Goal: Task Accomplishment & Management: Use online tool/utility

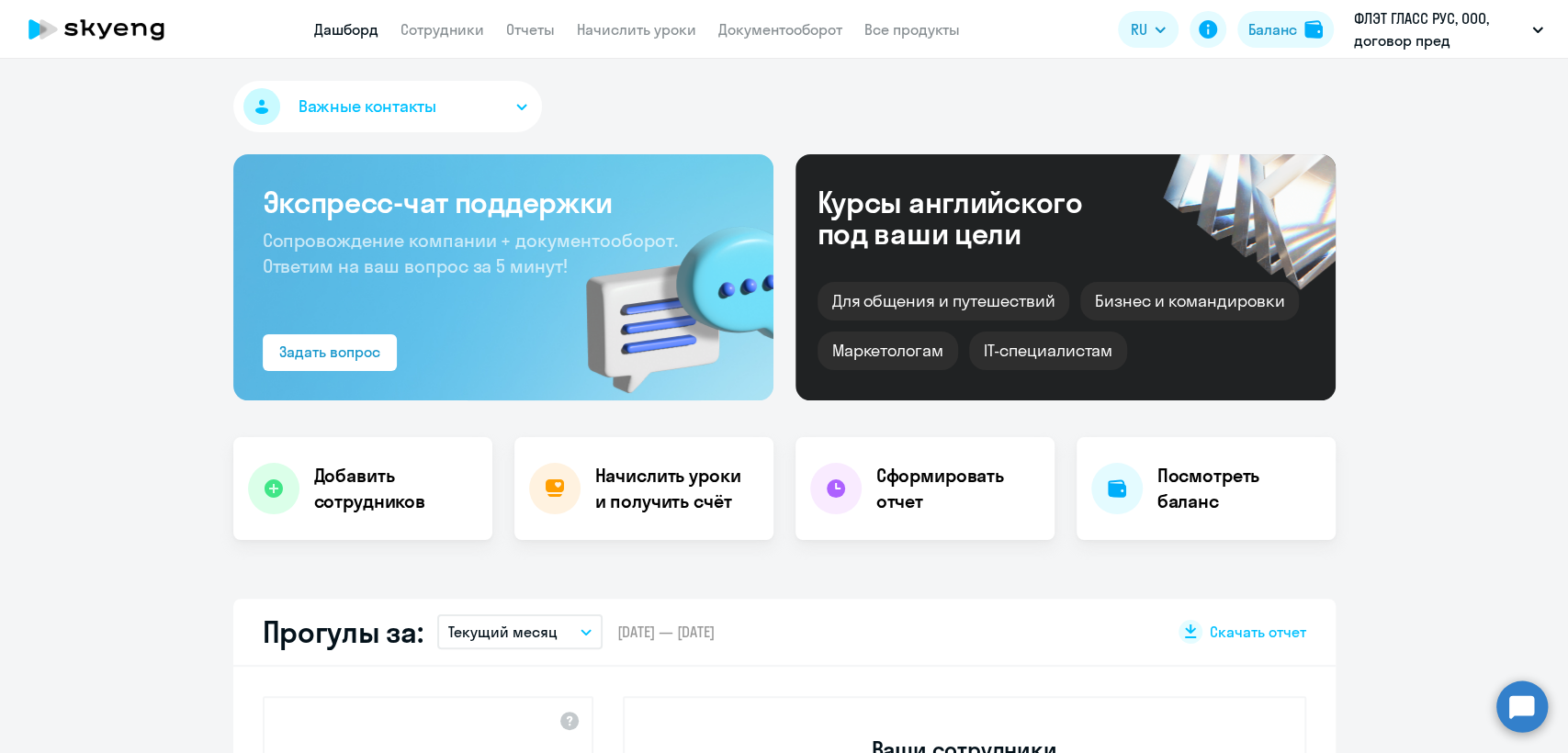
click at [434, 17] on app-header "Дашборд Сотрудники Отчеты Начислить уроки Документооборот Все продукты Дашборд …" at bounding box center [784, 29] width 1568 height 58
click at [454, 29] on link "Сотрудники" at bounding box center [442, 30] width 84 height 19
select select "30"
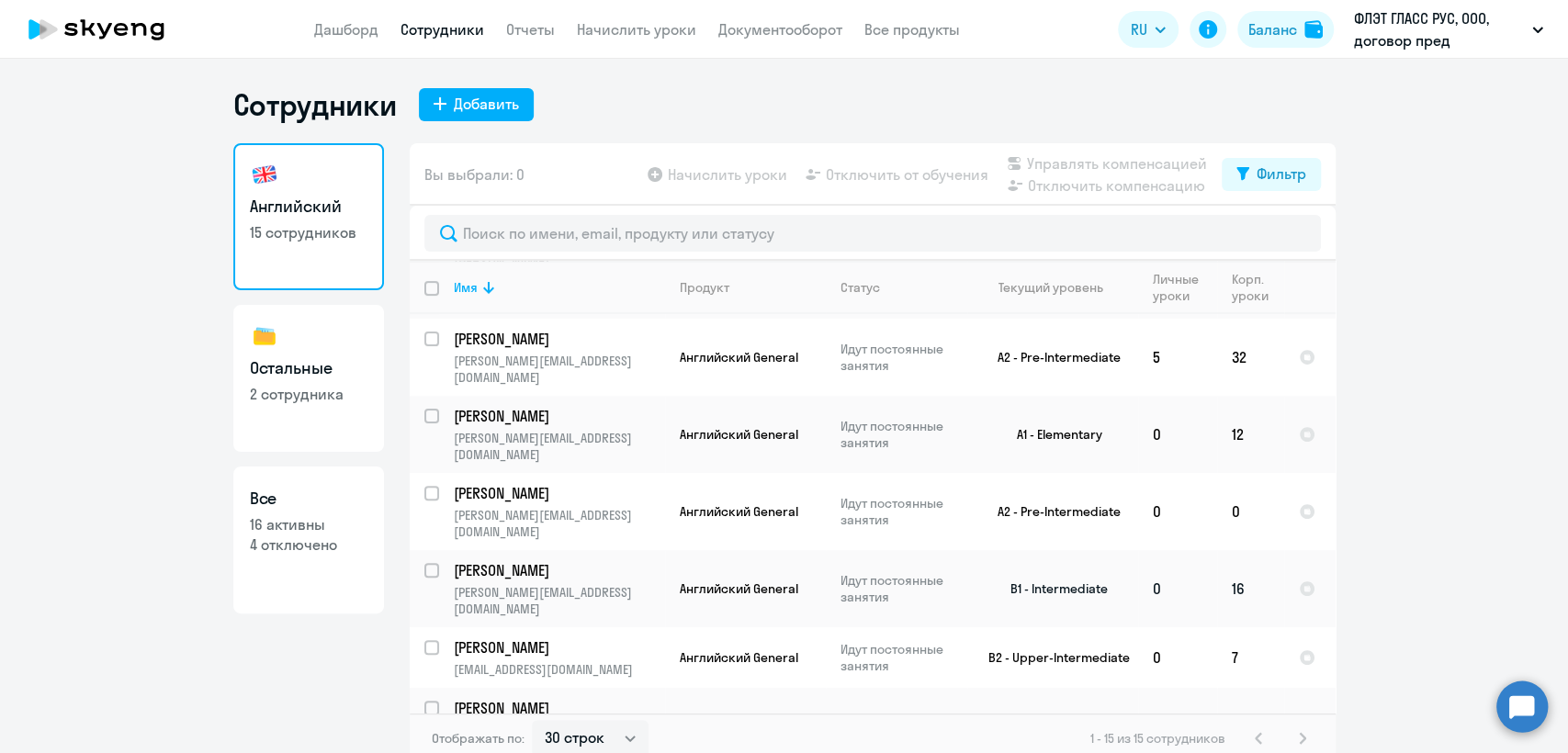
scroll to position [507, 0]
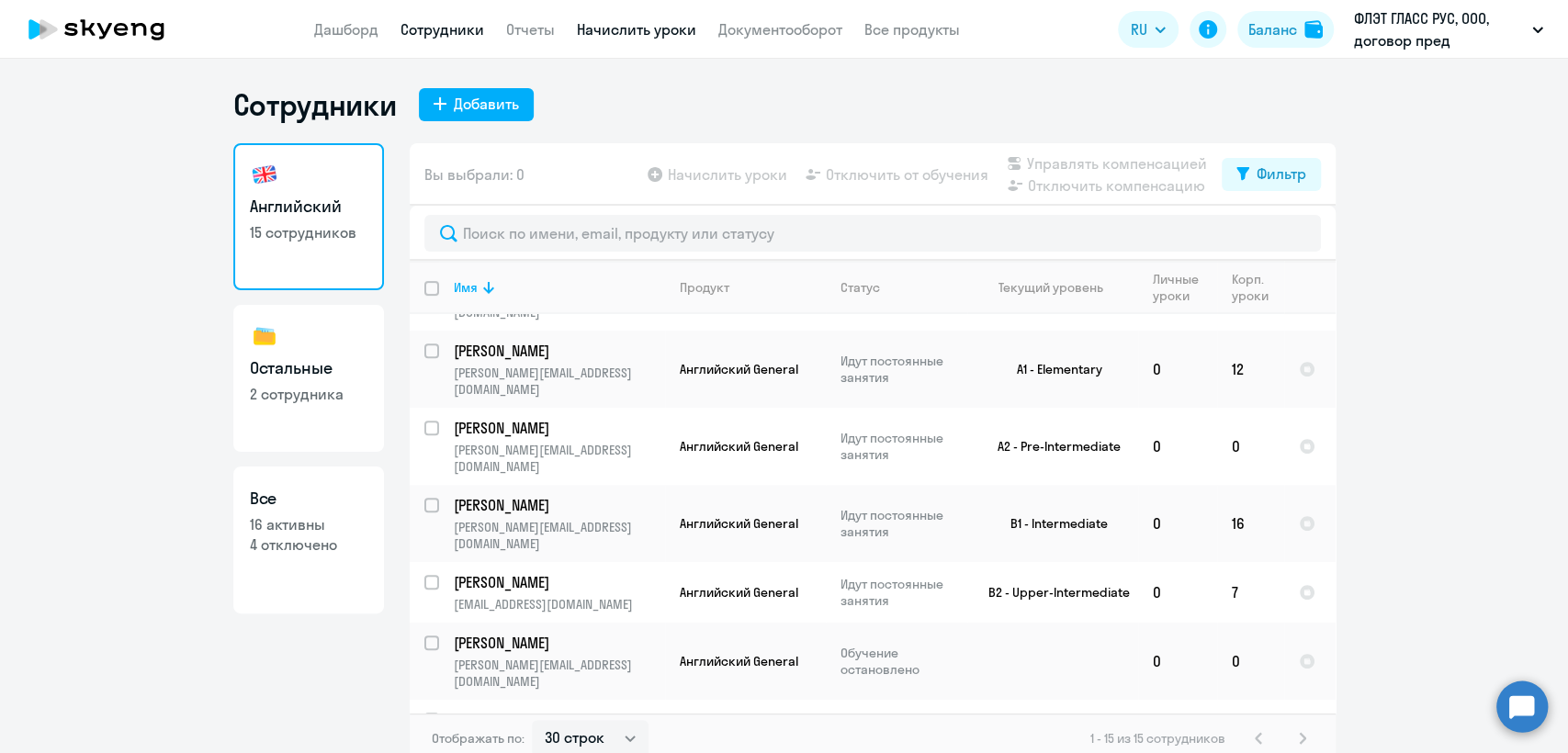
click at [624, 32] on link "Начислить уроки" at bounding box center [636, 30] width 120 height 19
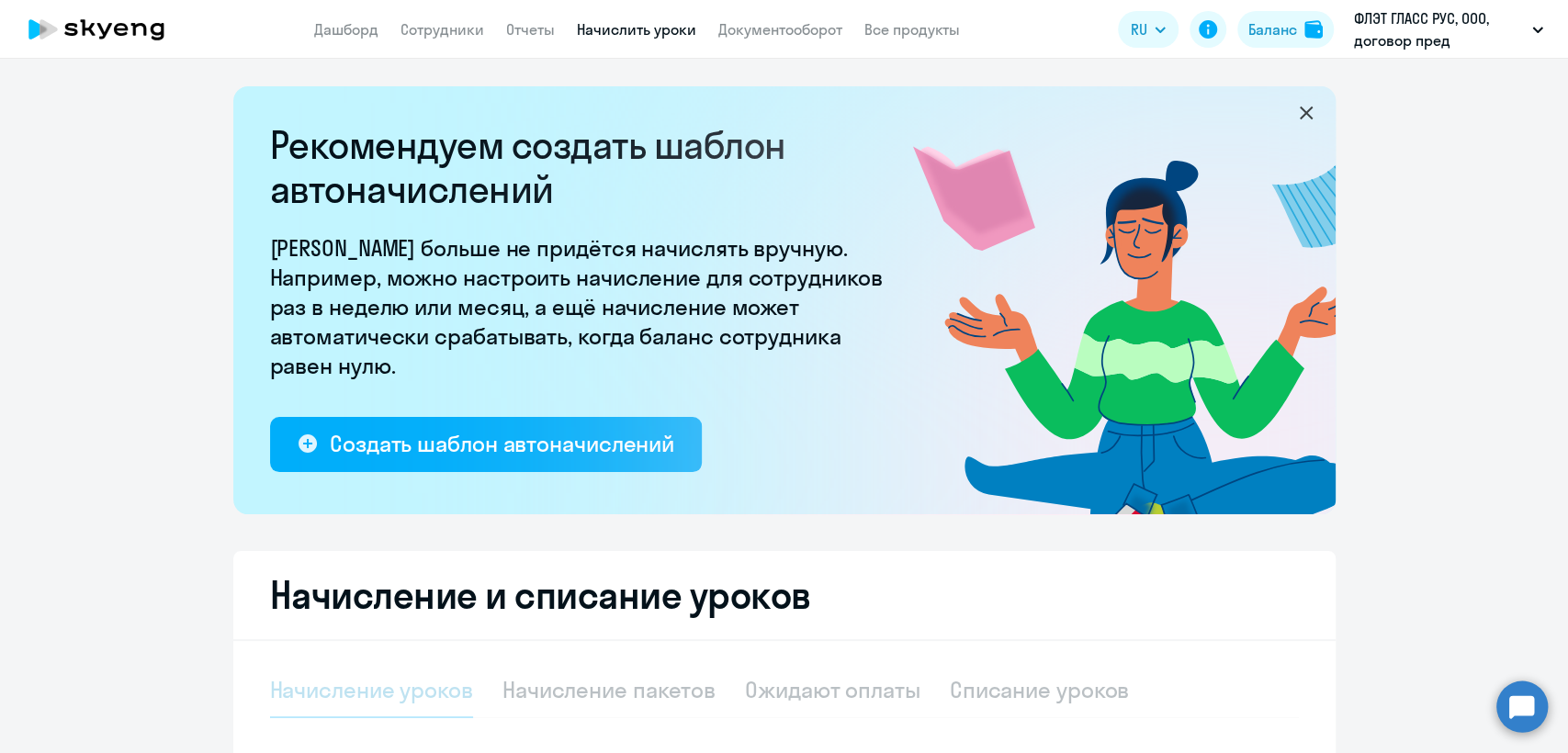
select select "10"
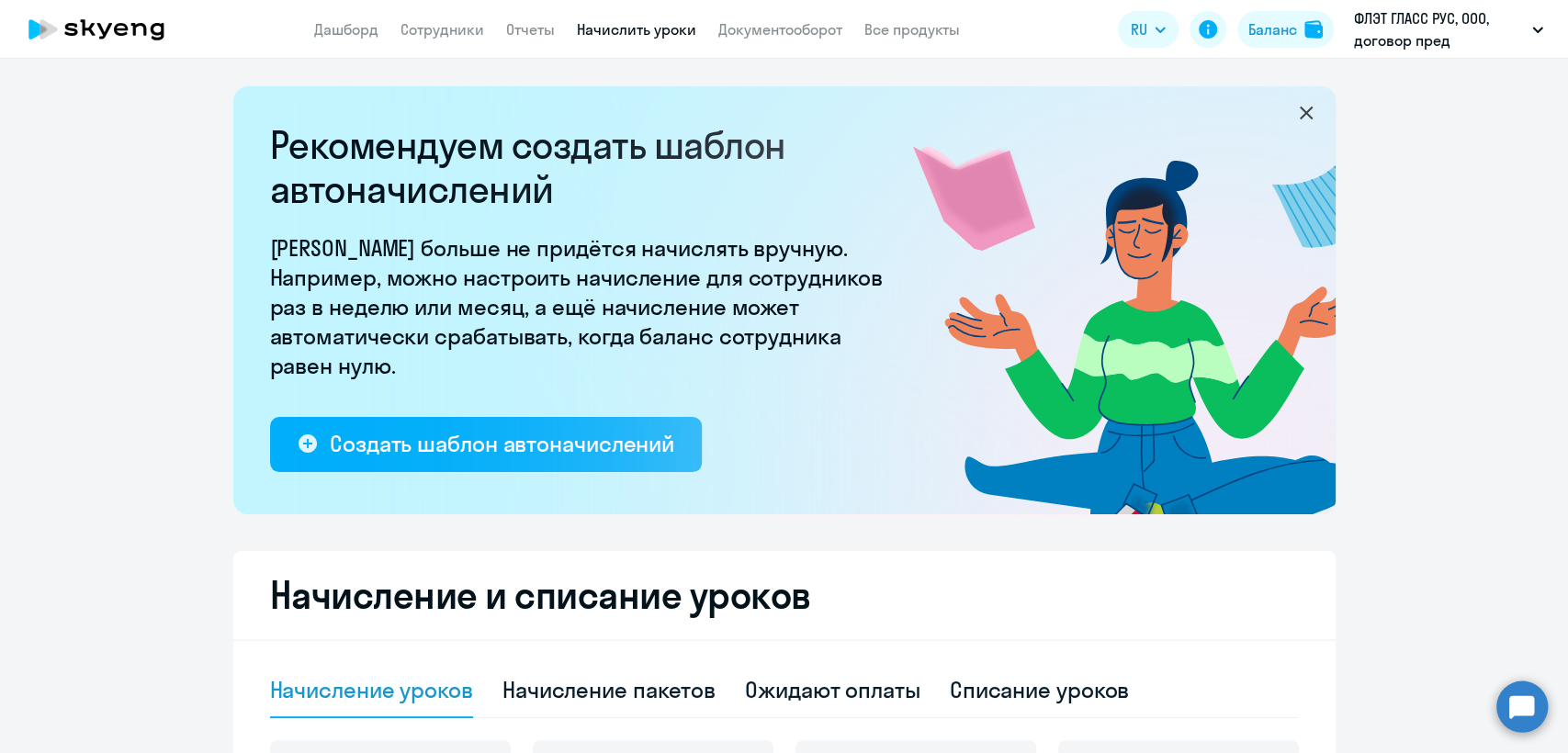
scroll to position [102, 0]
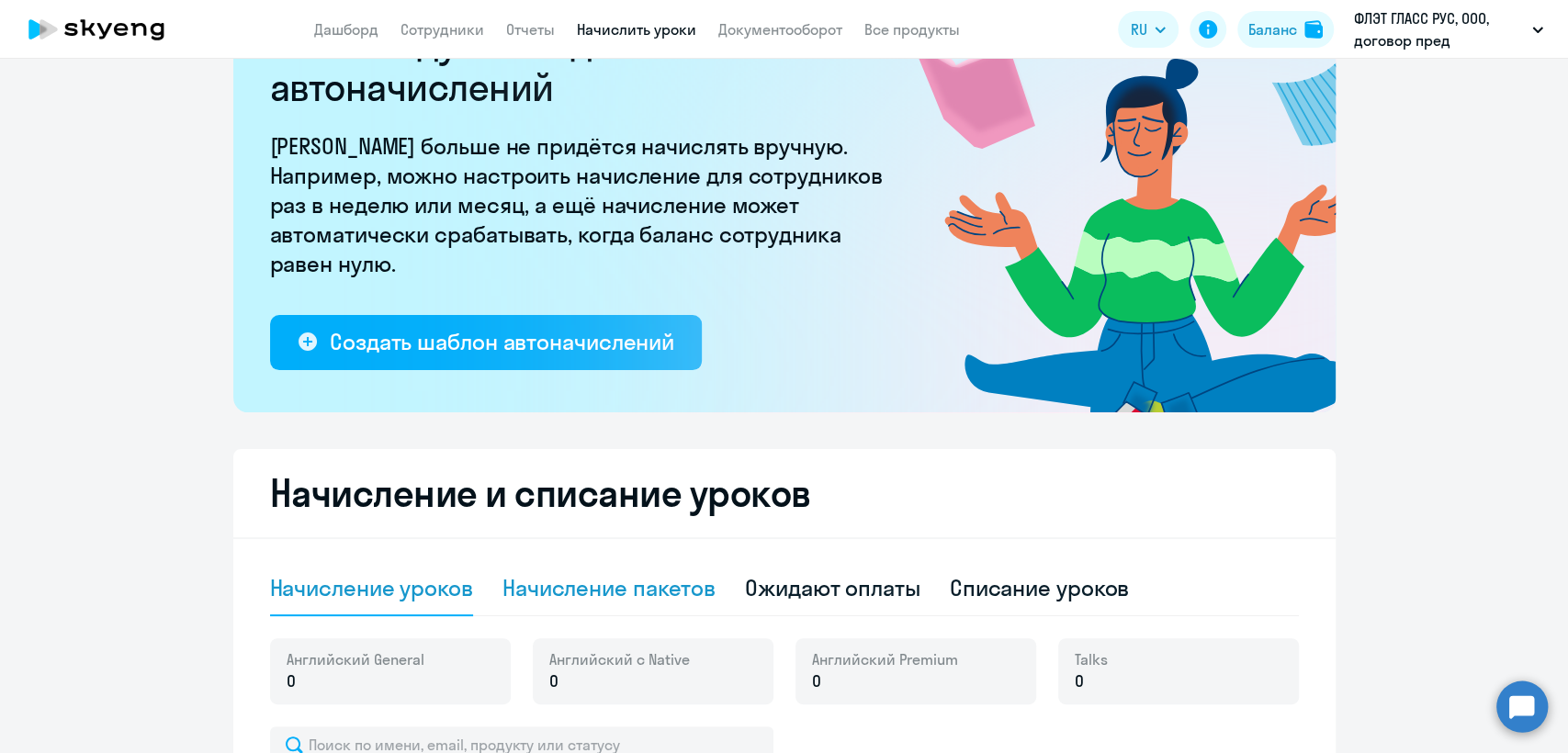
click at [664, 592] on div "Начисление пакетов" at bounding box center [609, 588] width 214 height 30
select select "10"
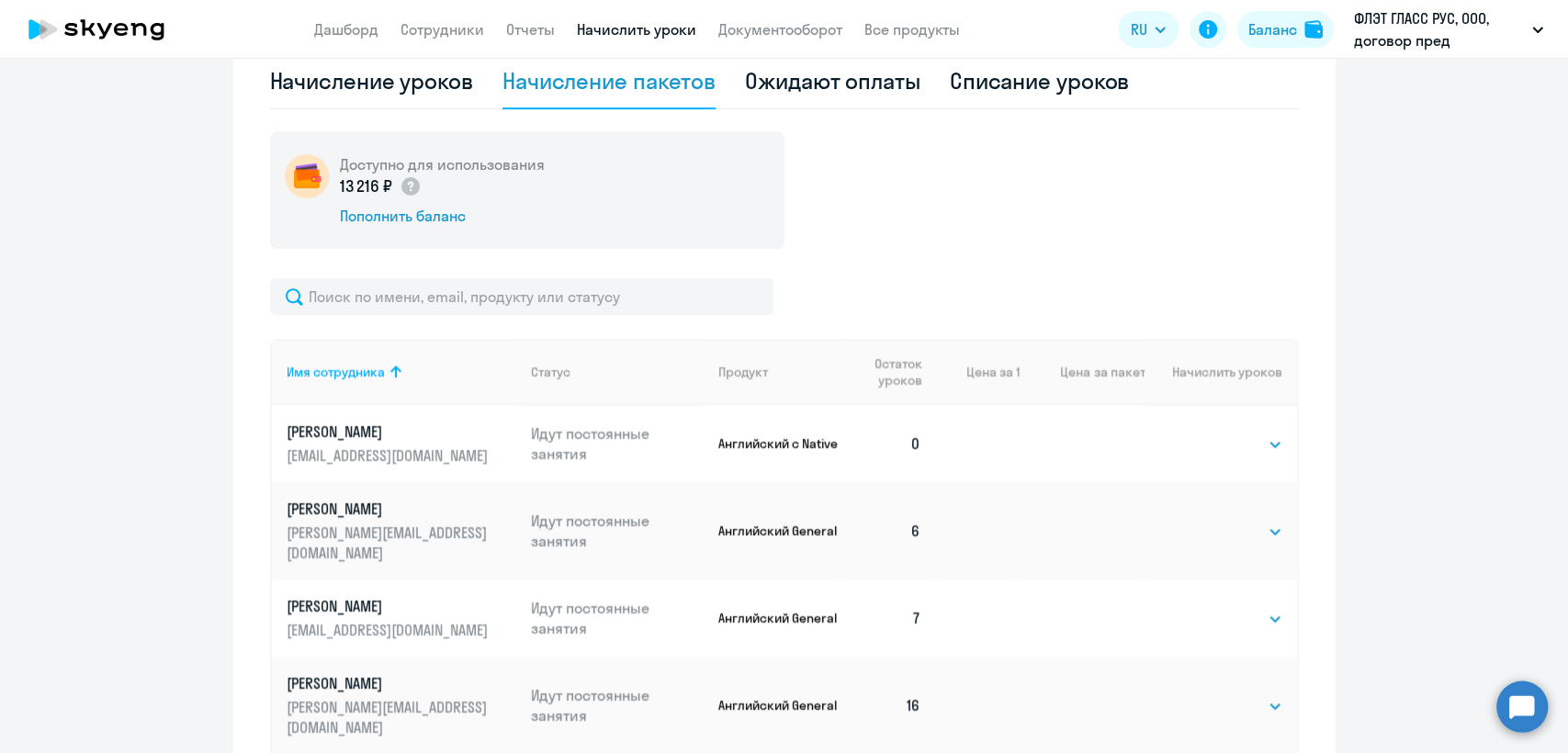
scroll to position [816, 0]
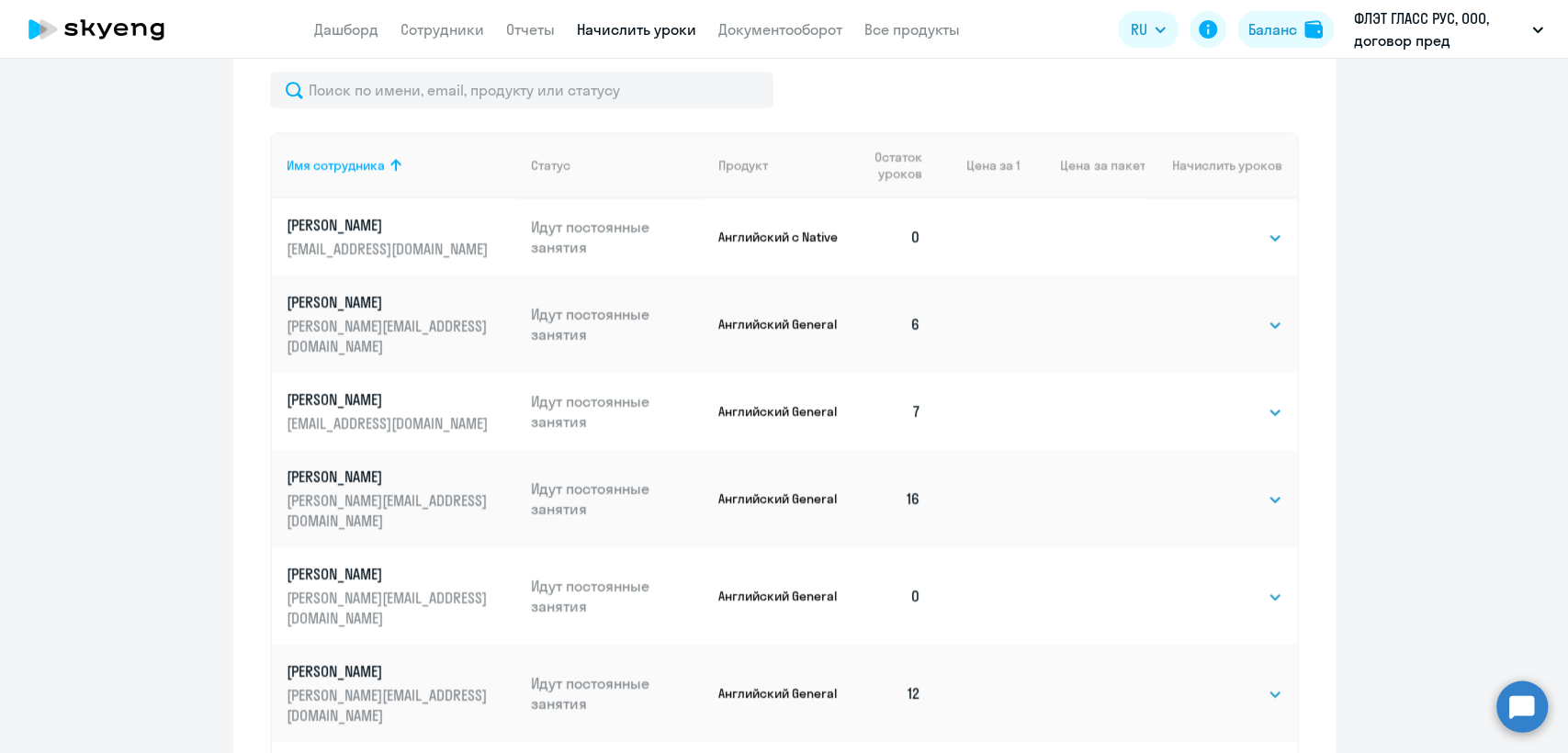
click at [1227, 375] on td "Выбрать 4 8 16 32 64 96 128 Выбрать" at bounding box center [1220, 411] width 151 height 77
click at [1228, 401] on select "Выбрать 4 8 16 32 64 96 128" at bounding box center [1244, 412] width 75 height 22
select select "64"
click at [1207, 401] on select "Выбрать 4 8 16 32 64 96 128" at bounding box center [1244, 412] width 75 height 22
